Goal: Task Accomplishment & Management: Manage account settings

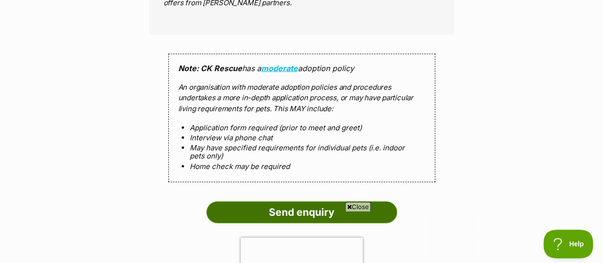
click at [318, 201] on input "Send enquiry" at bounding box center [301, 212] width 191 height 22
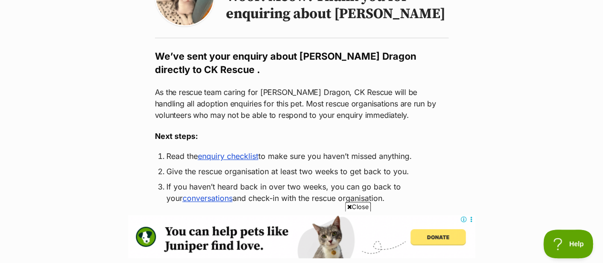
scroll to position [191, 0]
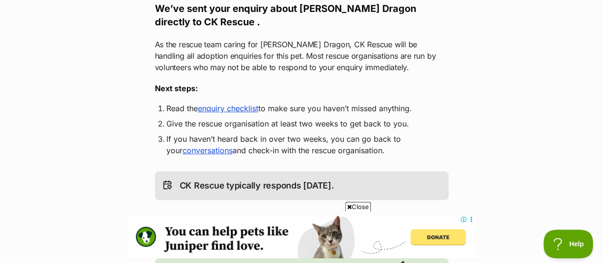
click at [219, 103] on link "enquiry checklist" at bounding box center [228, 108] width 61 height 10
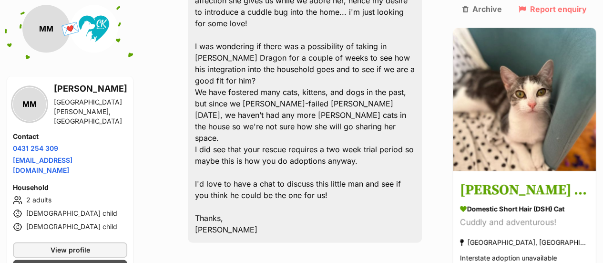
scroll to position [597, 0]
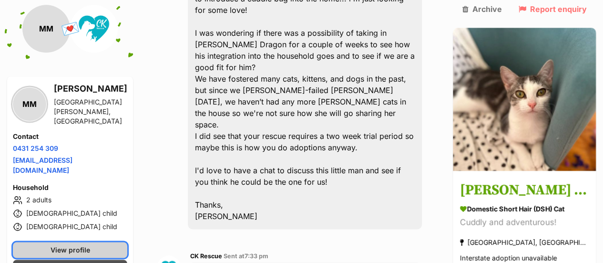
click at [82, 244] on span "View profile" at bounding box center [71, 249] width 40 height 10
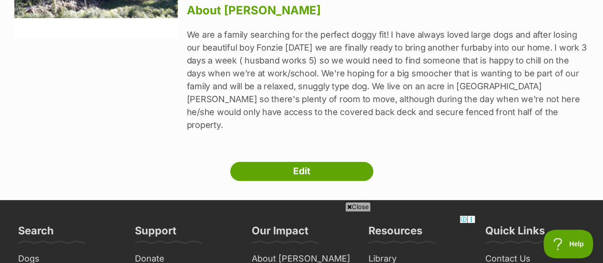
scroll to position [238, 0]
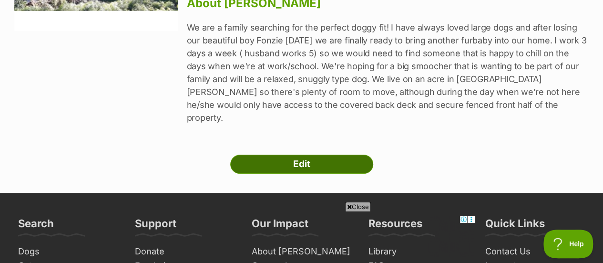
click at [335, 154] on link "Edit" at bounding box center [301, 163] width 143 height 19
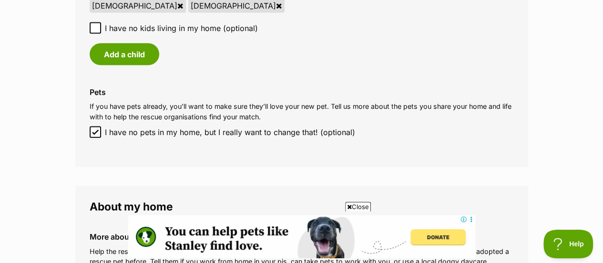
scroll to position [1001, 0]
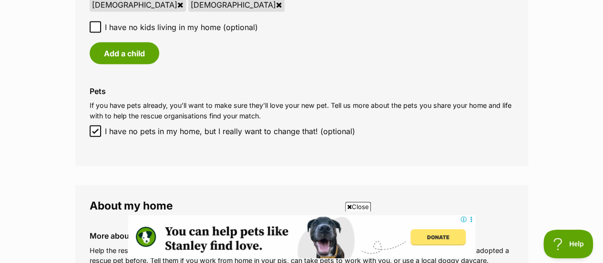
click at [92, 129] on icon at bounding box center [95, 131] width 6 height 4
click at [92, 125] on input "I have no pets in my home, but I really want to change that! (optional)" at bounding box center [95, 130] width 11 height 11
checkbox input "false"
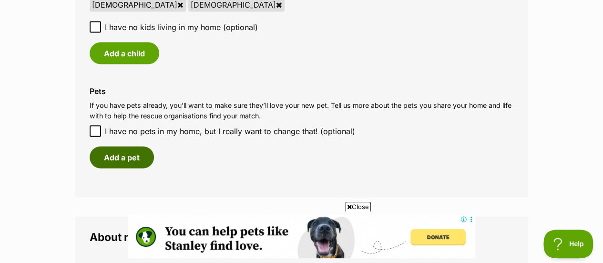
click at [139, 146] on button "Add a pet" at bounding box center [122, 157] width 64 height 22
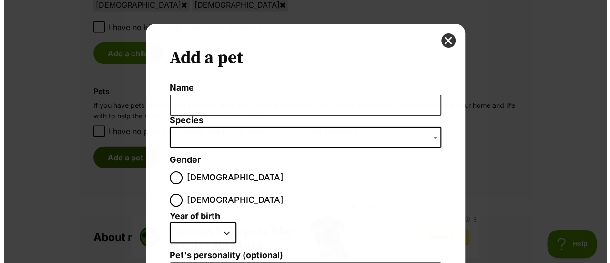
scroll to position [0, 0]
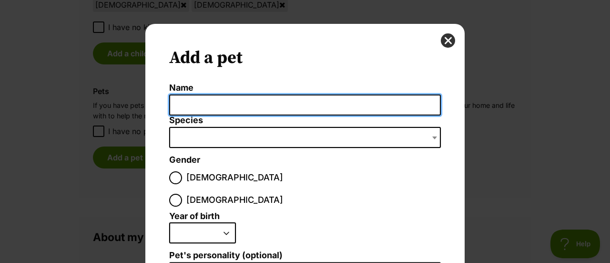
click at [212, 104] on input "Name" at bounding box center [305, 104] width 272 height 21
type input "[PERSON_NAME]"
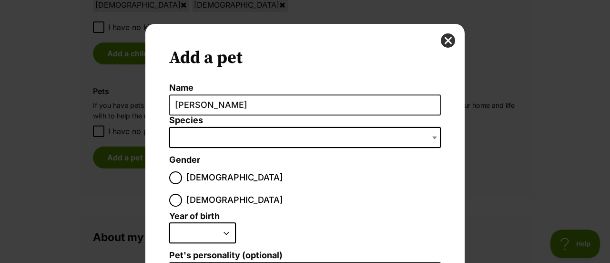
click at [196, 137] on span "Dialog Window - Close (Press escape to close)" at bounding box center [305, 137] width 272 height 21
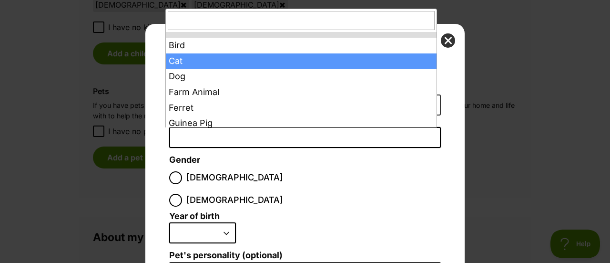
select select "2"
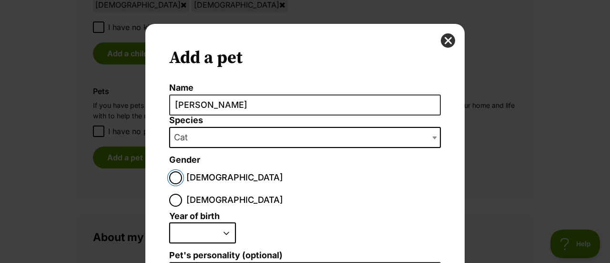
click at [171, 182] on input "Male" at bounding box center [175, 177] width 13 height 13
radio input "true"
click at [222, 222] on select "2025 2024 2023 2022 2021 2020 2019 2018 2017 2016 2015 2014 2013 2012 2011 2010…" at bounding box center [202, 232] width 67 height 21
select select "2022"
click at [169, 222] on select "2025 2024 2023 2022 2021 2020 2019 2018 2017 2016 2015 2014 2013 2012 2011 2010…" at bounding box center [202, 232] width 67 height 21
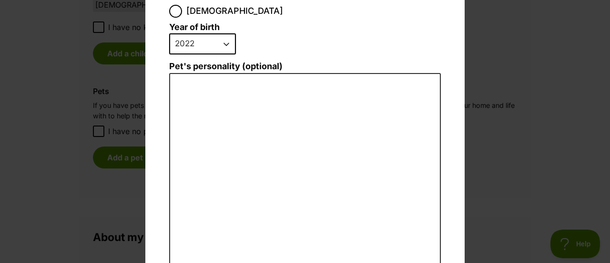
scroll to position [246, 0]
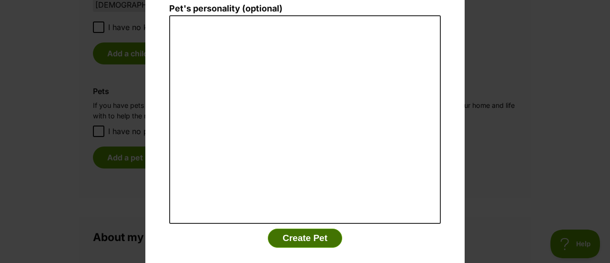
click at [285, 228] on button "Create Pet" at bounding box center [305, 237] width 74 height 19
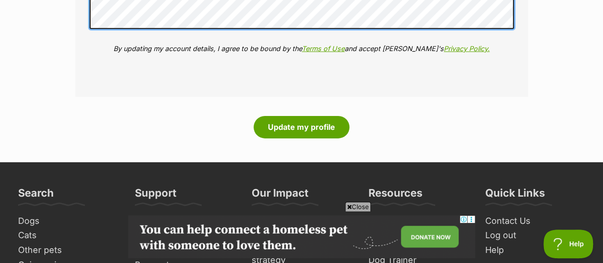
scroll to position [1477, 0]
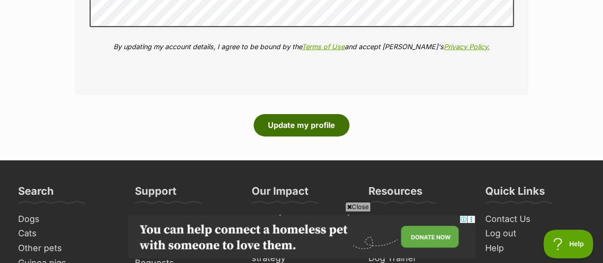
click at [284, 114] on button "Update my profile" at bounding box center [301, 125] width 96 height 22
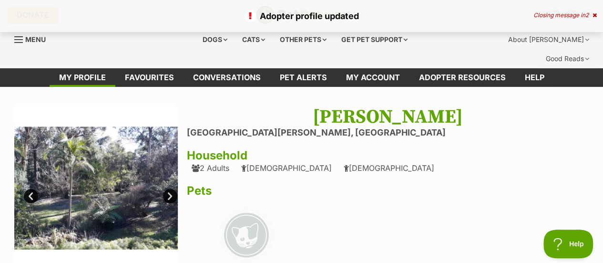
click at [171, 189] on link "Next" at bounding box center [170, 196] width 14 height 14
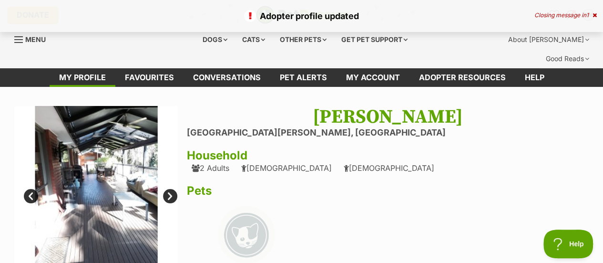
click at [171, 189] on link "Next" at bounding box center [170, 196] width 14 height 14
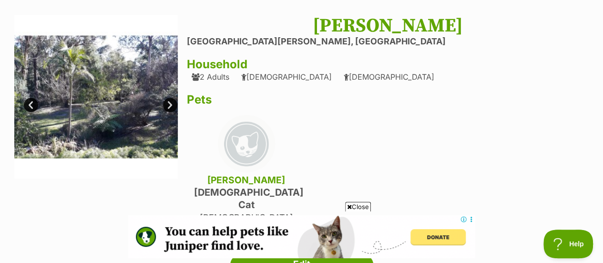
scroll to position [143, 0]
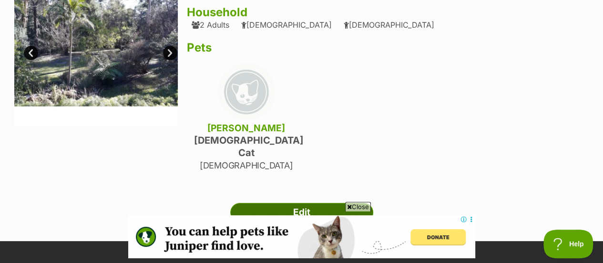
click at [296, 202] on link "Edit" at bounding box center [301, 211] width 143 height 19
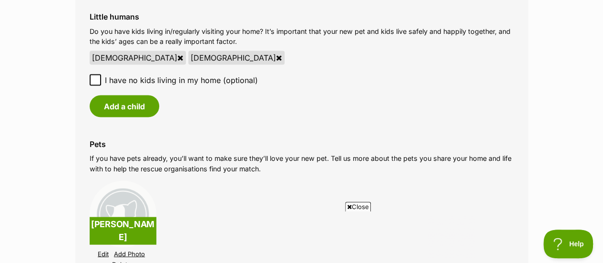
scroll to position [1001, 0]
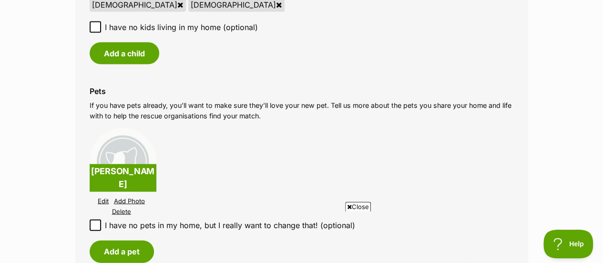
click at [103, 197] on link "Edit" at bounding box center [103, 200] width 11 height 7
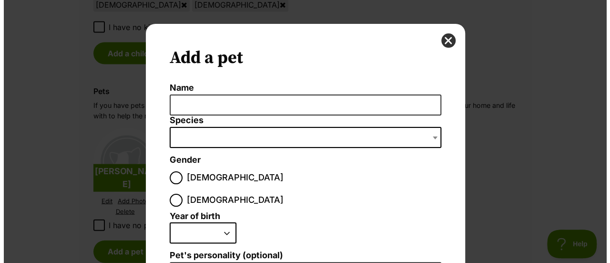
scroll to position [0, 0]
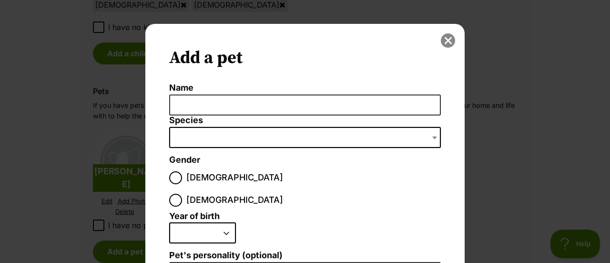
click at [446, 39] on button "close" at bounding box center [448, 40] width 14 height 14
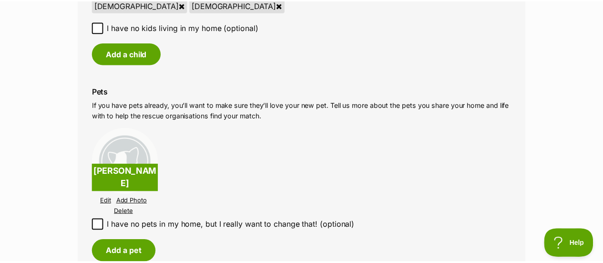
scroll to position [1001, 0]
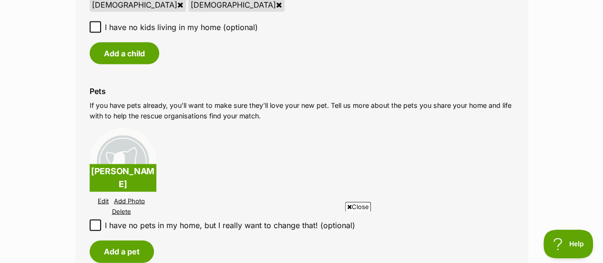
click at [101, 197] on link "Edit" at bounding box center [103, 200] width 11 height 7
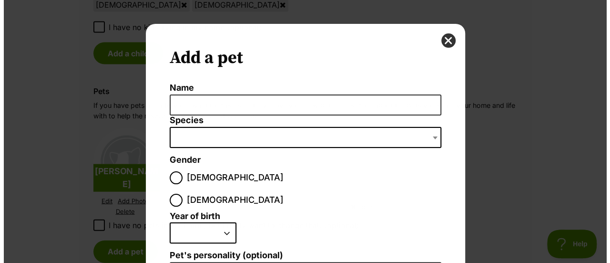
scroll to position [0, 0]
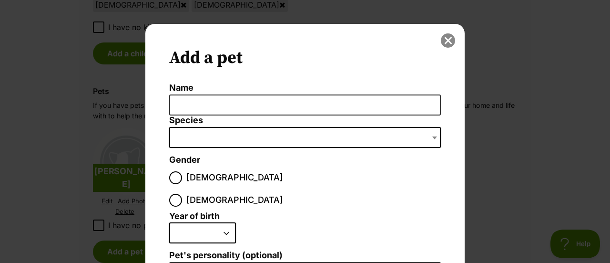
click at [441, 41] on button "close" at bounding box center [448, 40] width 14 height 14
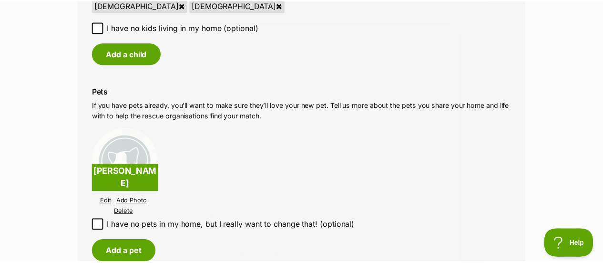
scroll to position [1001, 0]
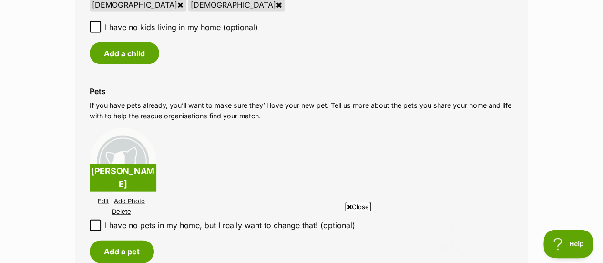
click at [140, 164] on p "[PERSON_NAME]" at bounding box center [123, 178] width 67 height 28
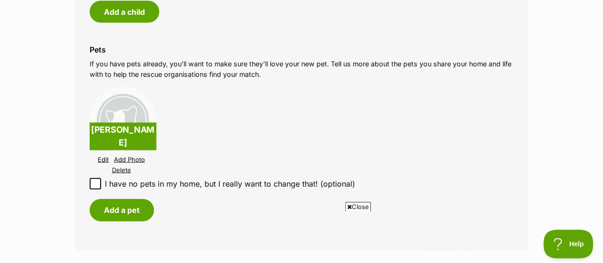
scroll to position [1096, 0]
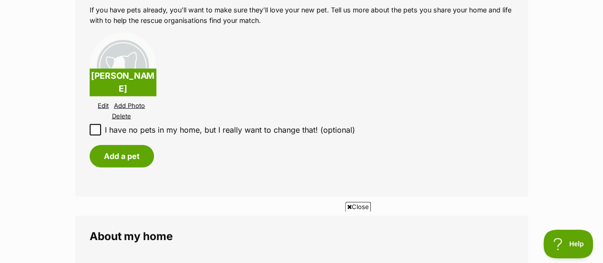
click at [100, 102] on link "Edit" at bounding box center [103, 105] width 11 height 7
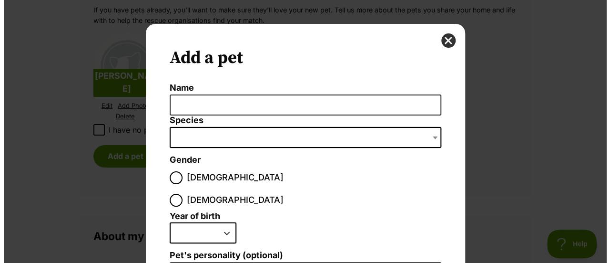
scroll to position [0, 0]
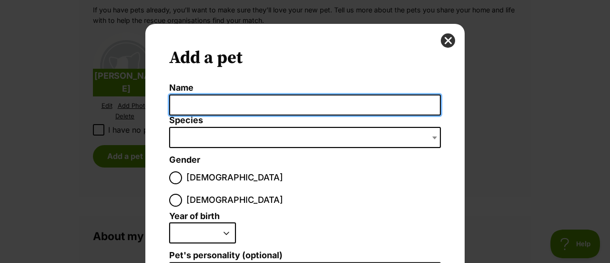
click at [202, 106] on input "Name" at bounding box center [305, 104] width 272 height 21
type input "[PERSON_NAME]"
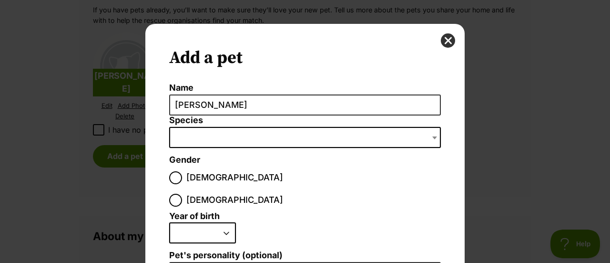
click at [222, 137] on span "Dialog Window - Close (Press escape to close)" at bounding box center [305, 137] width 272 height 21
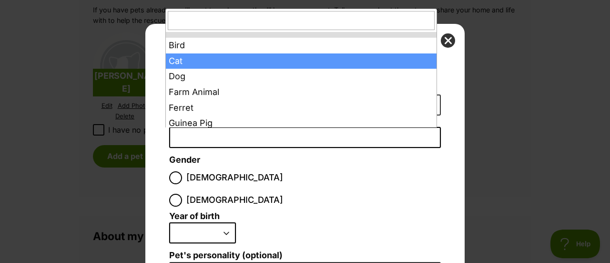
select select "2"
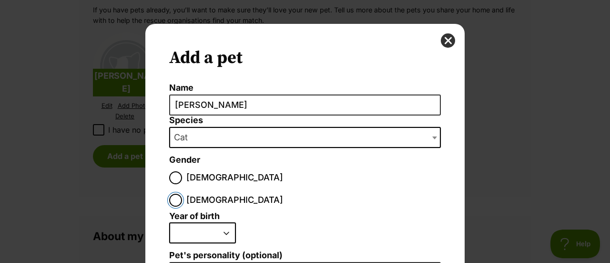
click at [182, 193] on input "Female" at bounding box center [175, 199] width 13 height 13
radio input "true"
click at [202, 222] on select "2025 2024 2023 2022 2021 2020 2019 2018 2017 2016 2015 2014 2013 2012 2011 2010…" at bounding box center [202, 232] width 67 height 21
select select "2022"
click at [169, 222] on select "2025 2024 2023 2022 2021 2020 2019 2018 2017 2016 2015 2014 2013 2012 2011 2010…" at bounding box center [202, 232] width 67 height 21
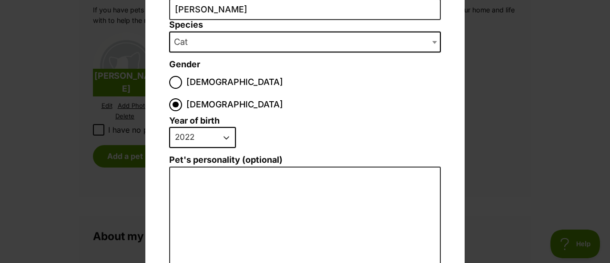
scroll to position [238, 0]
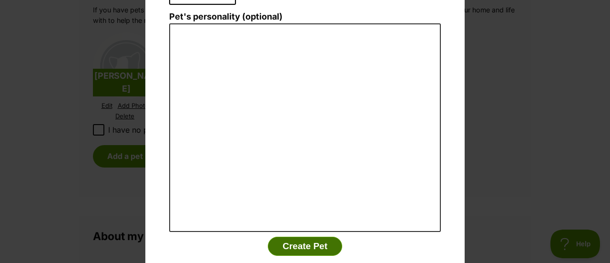
click at [289, 236] on button "Create Pet" at bounding box center [305, 245] width 74 height 19
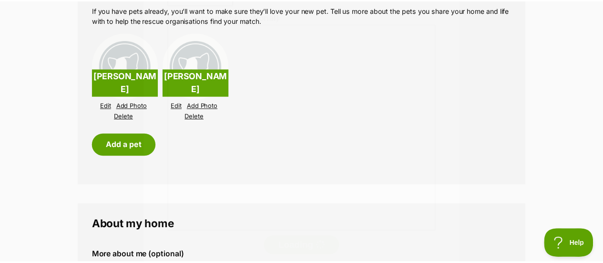
scroll to position [1096, 0]
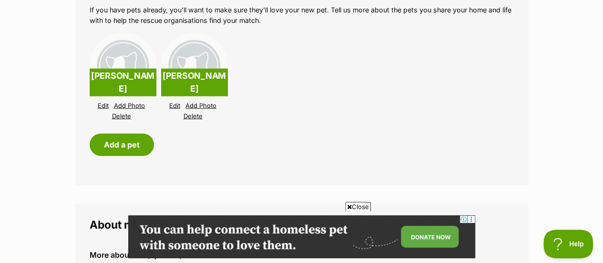
drag, startPoint x: 118, startPoint y: 98, endPoint x: 338, endPoint y: 34, distance: 229.2
click at [118, 112] on link "Delete" at bounding box center [121, 115] width 19 height 7
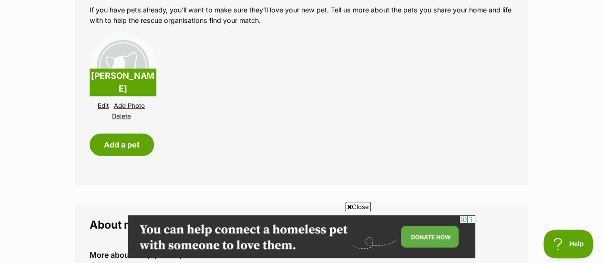
click at [100, 102] on link "Edit" at bounding box center [103, 105] width 11 height 7
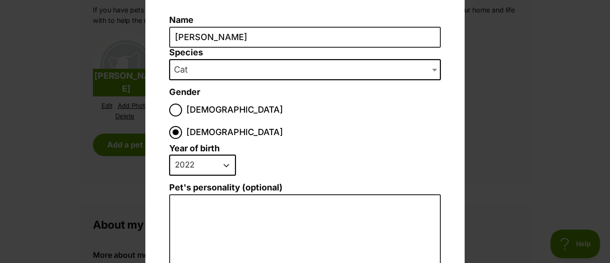
scroll to position [0, 0]
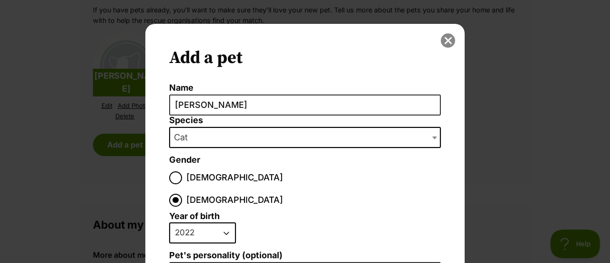
drag, startPoint x: 446, startPoint y: 38, endPoint x: 427, endPoint y: 46, distance: 20.9
click at [446, 38] on button "close" at bounding box center [448, 40] width 14 height 14
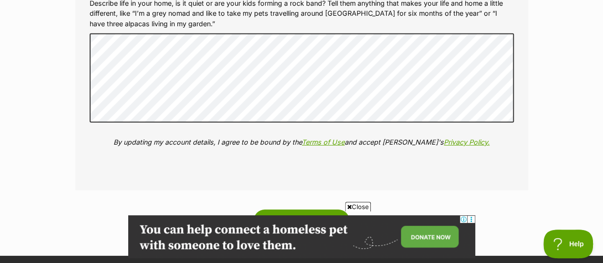
scroll to position [1429, 0]
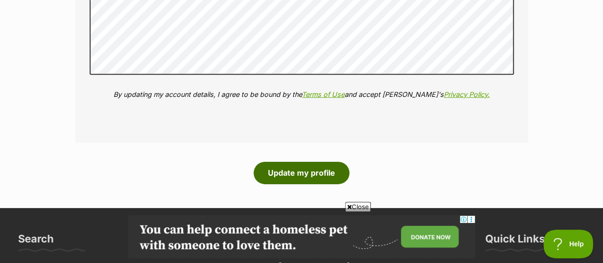
click at [264, 162] on button "Update my profile" at bounding box center [301, 173] width 96 height 22
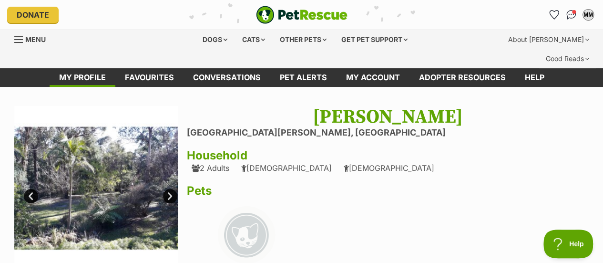
click at [168, 189] on link "Next" at bounding box center [170, 196] width 14 height 14
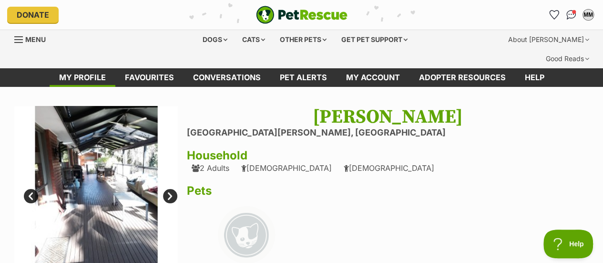
click at [168, 189] on link "Next" at bounding box center [170, 196] width 14 height 14
